Goal: Task Accomplishment & Management: Use online tool/utility

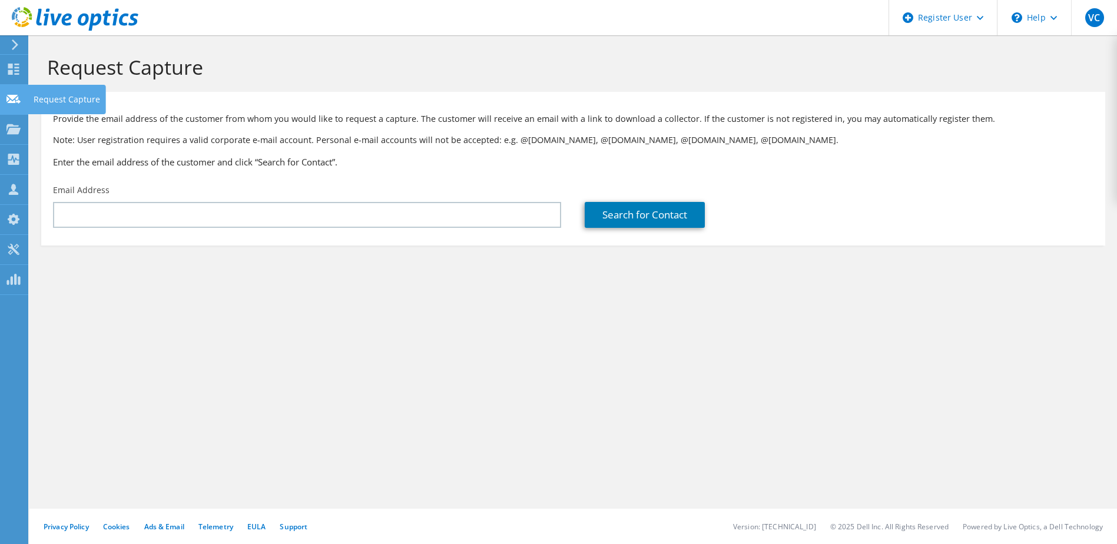
click at [9, 100] on use at bounding box center [13, 98] width 14 height 9
click at [6, 70] on icon at bounding box center [13, 69] width 14 height 11
